Goal: Find specific fact: Find specific fact

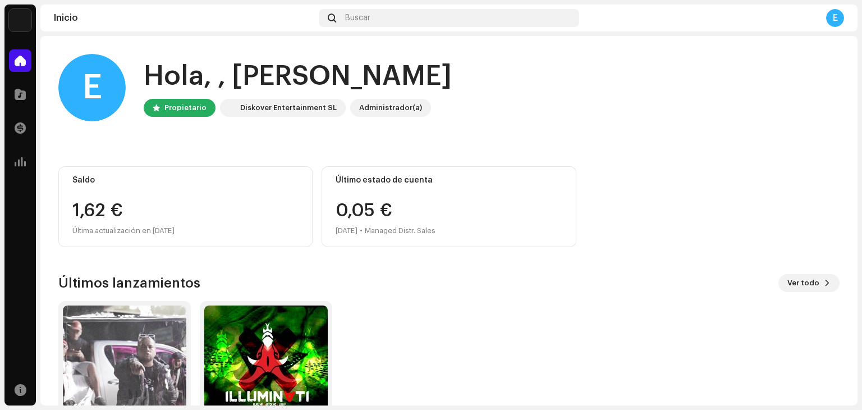
scroll to position [75, 0]
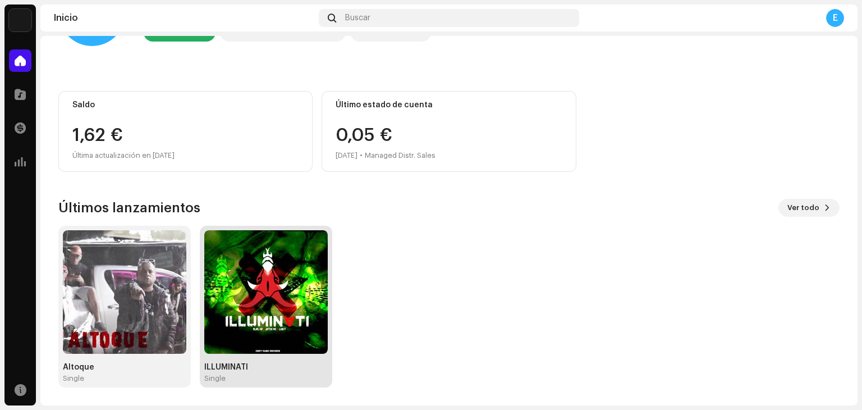
click at [231, 379] on div "Single" at bounding box center [266, 378] width 124 height 9
drag, startPoint x: 234, startPoint y: 373, endPoint x: 238, endPoint y: 362, distance: 11.9
click at [234, 370] on div "ILLUMINATI Single" at bounding box center [266, 373] width 124 height 20
click at [226, 363] on div "ILLUMINATI" at bounding box center [266, 367] width 124 height 9
click at [235, 371] on div "ILLUMINATI" at bounding box center [266, 367] width 124 height 9
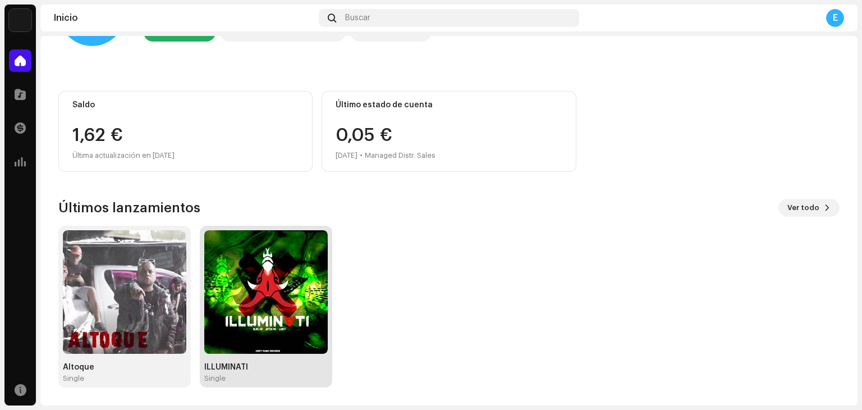
click at [257, 306] on img at bounding box center [266, 292] width 124 height 124
click at [227, 373] on div "ILLUMINATI Single" at bounding box center [266, 373] width 124 height 20
click at [314, 288] on img at bounding box center [266, 292] width 124 height 124
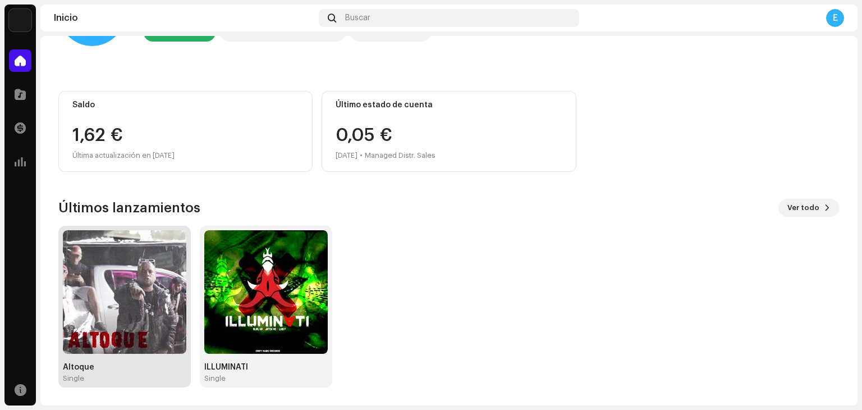
click at [137, 307] on img at bounding box center [125, 292] width 124 height 124
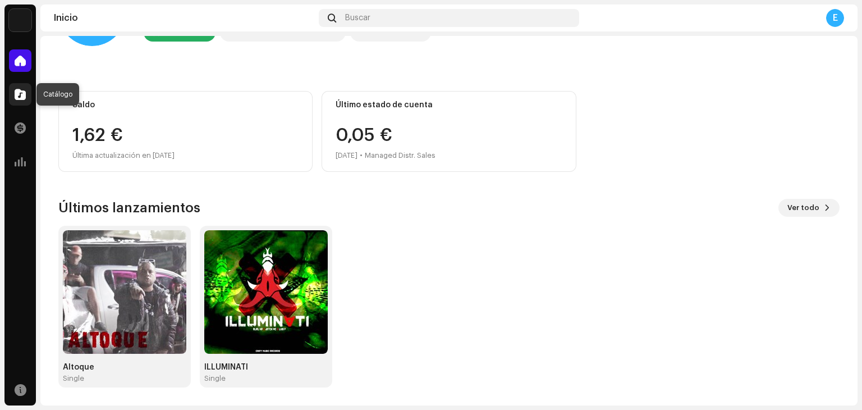
click at [15, 90] on span at bounding box center [20, 94] width 11 height 9
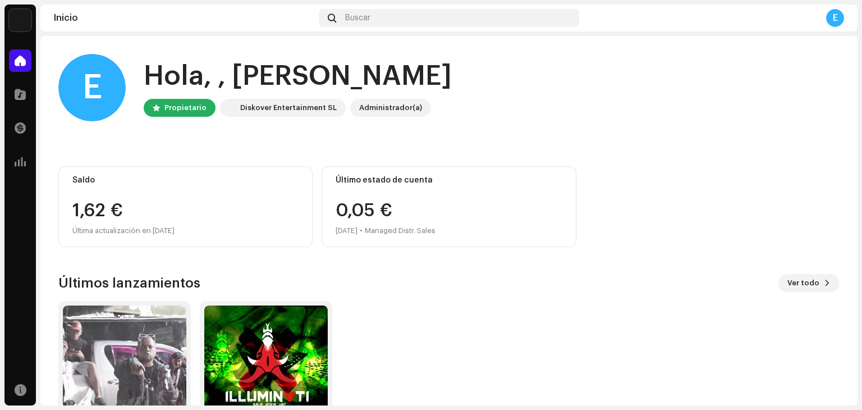
scroll to position [75, 0]
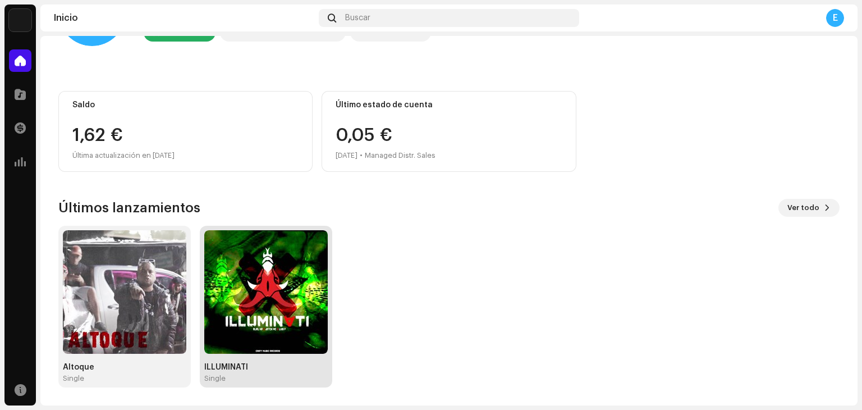
click at [234, 264] on img at bounding box center [266, 292] width 124 height 124
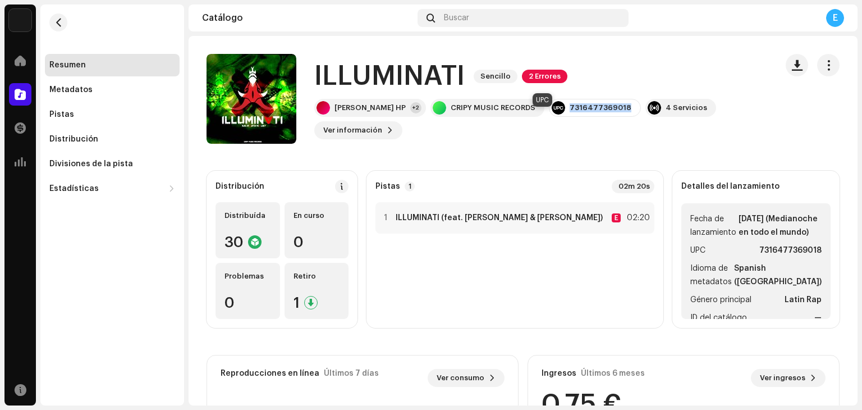
drag, startPoint x: 575, startPoint y: 118, endPoint x: 509, endPoint y: 117, distance: 65.7
click at [549, 117] on div "7316477369018" at bounding box center [595, 108] width 92 height 18
copy div "7316477369018"
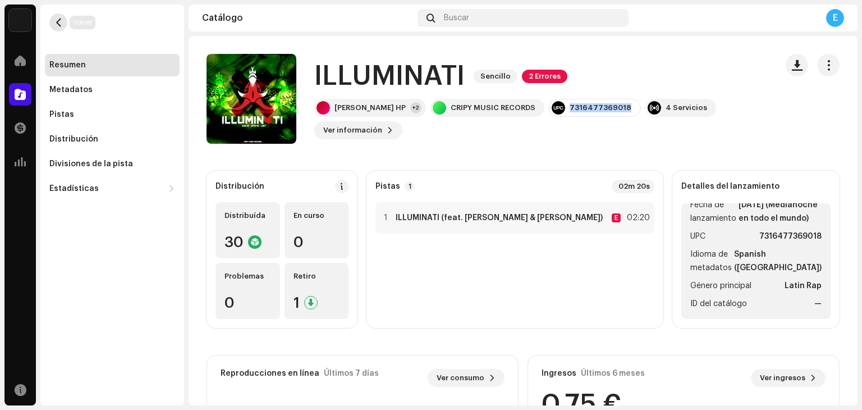
click at [55, 18] on span "button" at bounding box center [58, 22] width 8 height 9
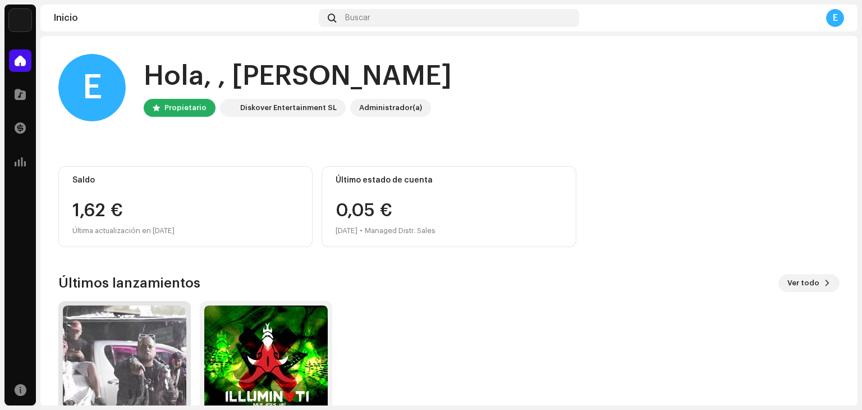
click at [130, 346] on img at bounding box center [125, 367] width 124 height 124
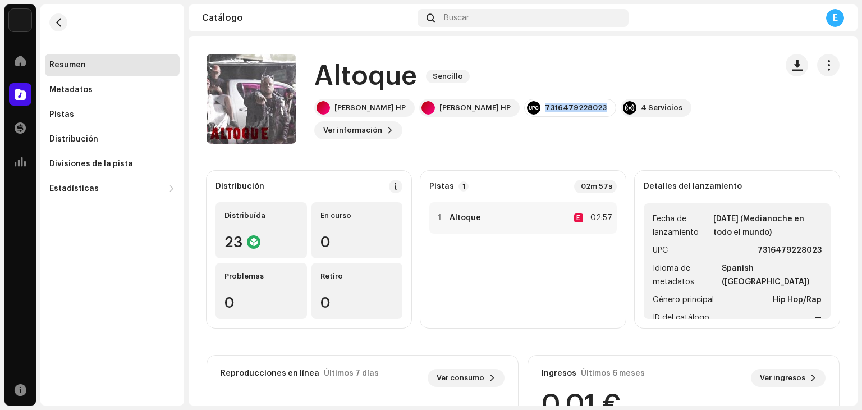
drag, startPoint x: 453, startPoint y: 121, endPoint x: 519, endPoint y: 121, distance: 66.8
click at [519, 121] on div "[PERSON_NAME] HP [PERSON_NAME] HP 7316479228023 4 Servicios Ver información" at bounding box center [541, 119] width 454 height 40
copy div "7316479228023"
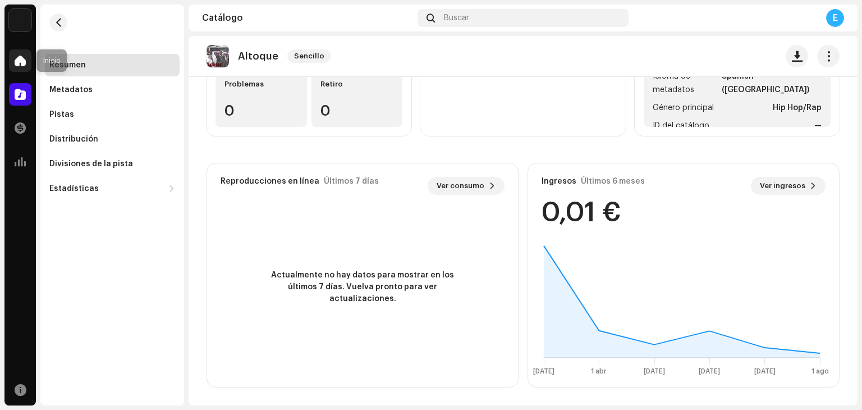
click at [18, 63] on span at bounding box center [20, 60] width 11 height 9
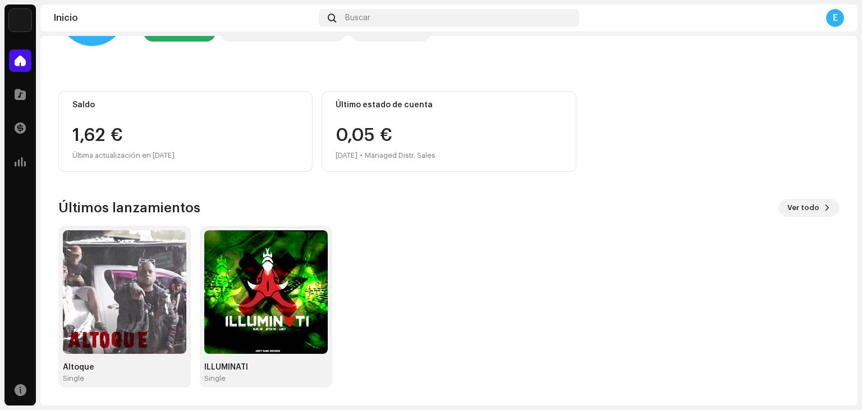
scroll to position [75, 0]
